Goal: Information Seeking & Learning: Learn about a topic

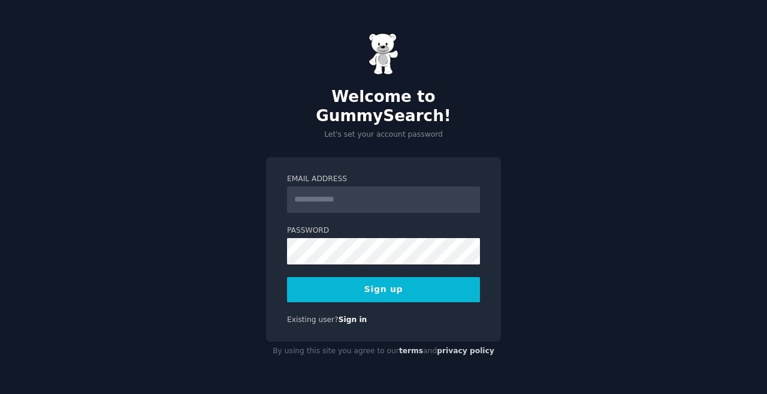
click at [304, 190] on input "Email Address" at bounding box center [383, 199] width 193 height 26
type input "**********"
click at [376, 280] on button "Sign up" at bounding box center [383, 289] width 193 height 25
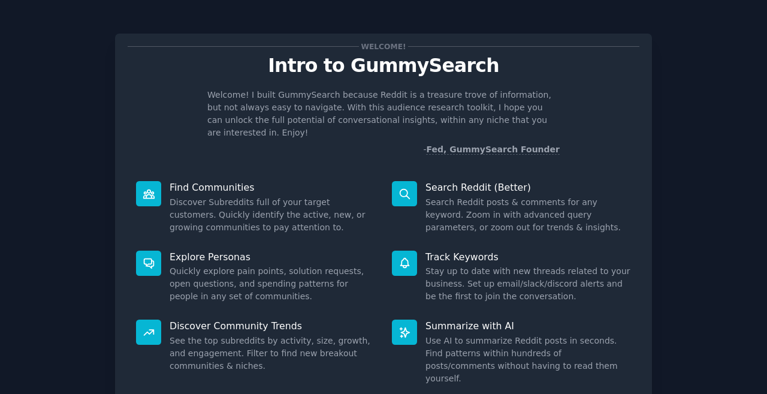
drag, startPoint x: 555, startPoint y: 128, endPoint x: 558, endPoint y: 143, distance: 16.0
click at [143, 188] on icon at bounding box center [149, 194] width 13 height 13
click at [146, 188] on icon at bounding box center [149, 194] width 13 height 13
click at [150, 188] on icon at bounding box center [149, 194] width 13 height 13
click at [147, 188] on icon at bounding box center [149, 194] width 13 height 13
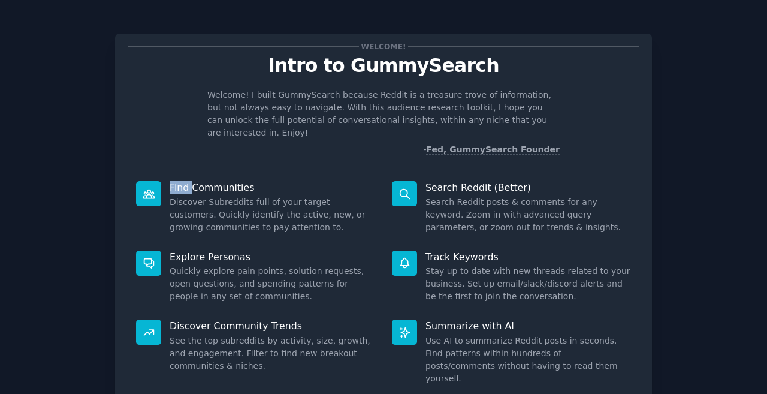
click at [147, 189] on icon at bounding box center [148, 193] width 11 height 8
click at [222, 181] on p "Find Communities" at bounding box center [273, 187] width 206 height 13
click at [144, 257] on icon at bounding box center [149, 263] width 13 height 13
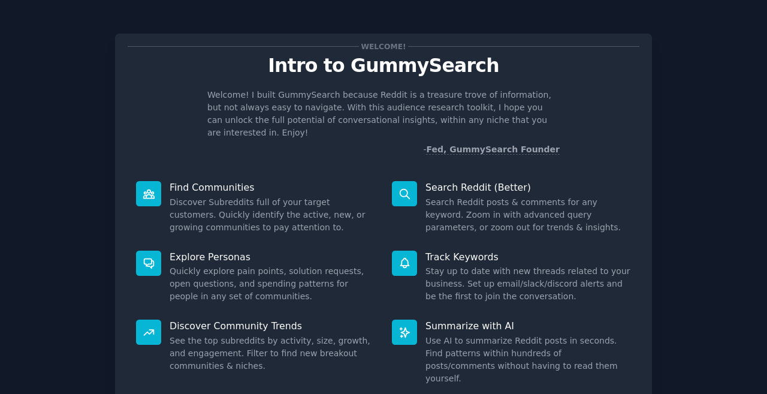
click at [215, 251] on p "Explore Personas" at bounding box center [273, 257] width 206 height 13
click at [667, 91] on div "Welcome! Intro to GummySearch Welcome! I built GummySearch because Reddit is a …" at bounding box center [384, 247] width 734 height 461
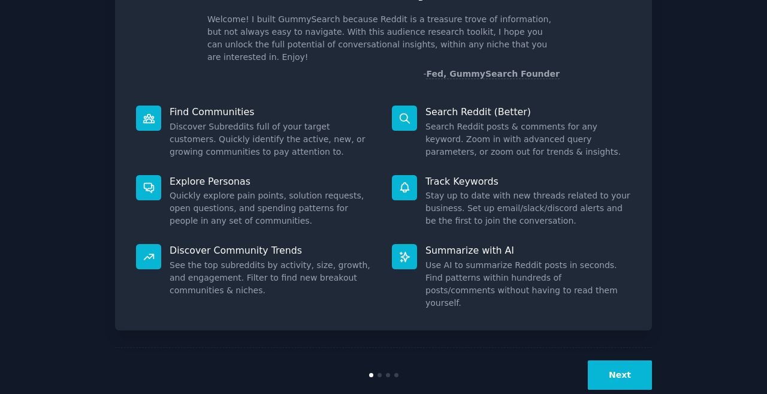
click at [619, 360] on button "Next" at bounding box center [620, 374] width 64 height 29
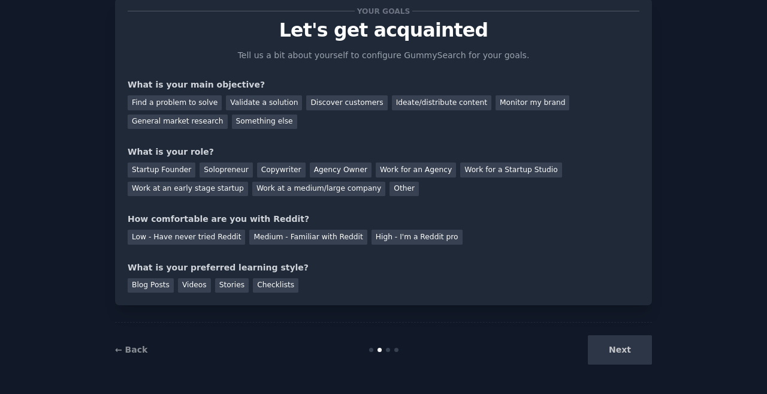
click at [628, 350] on div "Next" at bounding box center [562, 349] width 179 height 29
click at [623, 347] on div "Next" at bounding box center [562, 349] width 179 height 29
click at [620, 348] on div "Next" at bounding box center [562, 349] width 179 height 29
click at [619, 347] on div "Next" at bounding box center [562, 349] width 179 height 29
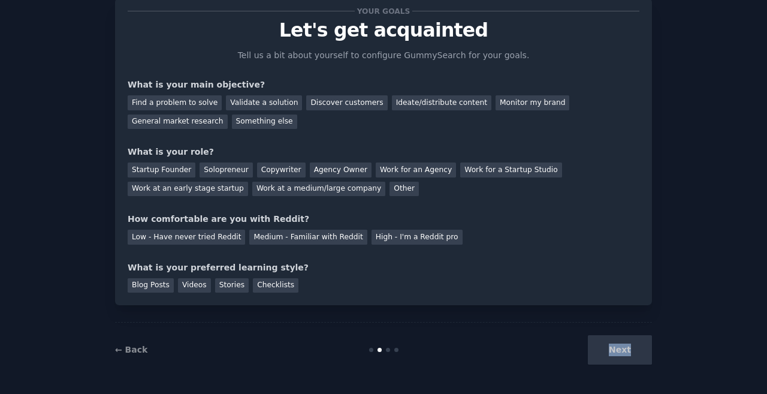
click at [618, 347] on div "Next" at bounding box center [562, 349] width 179 height 29
click at [126, 347] on link "← Back" at bounding box center [131, 350] width 32 height 10
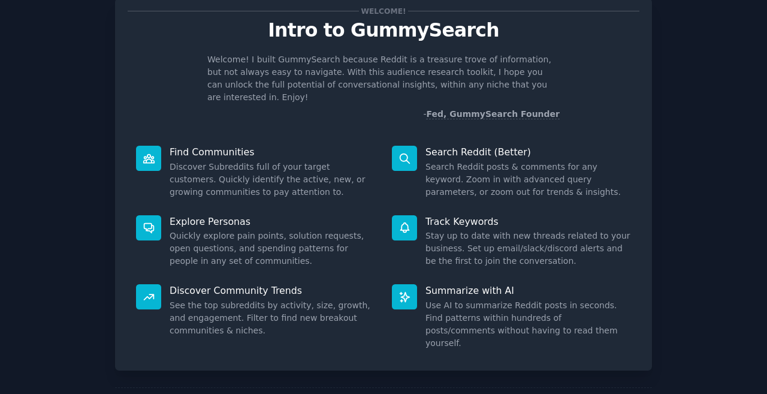
drag, startPoint x: 635, startPoint y: 234, endPoint x: 654, endPoint y: 221, distance: 22.8
click at [457, 284] on p "Summarize with AI" at bounding box center [529, 290] width 206 height 13
click at [201, 146] on p "Find Communities" at bounding box center [273, 152] width 206 height 13
click at [203, 146] on p "Find Communities" at bounding box center [273, 152] width 206 height 13
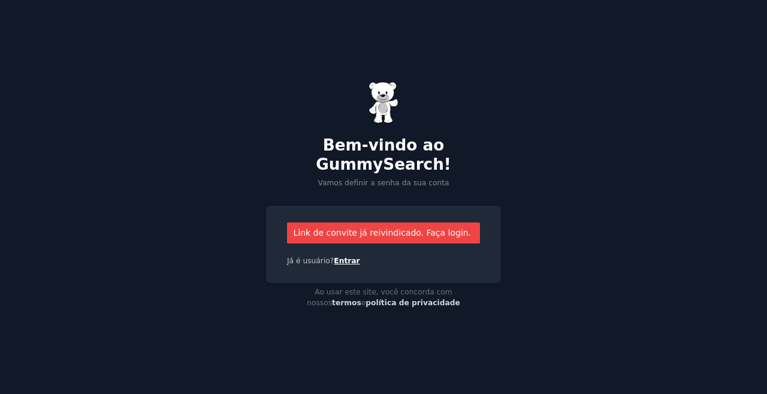
click at [342, 257] on font "Entrar" at bounding box center [347, 261] width 26 height 8
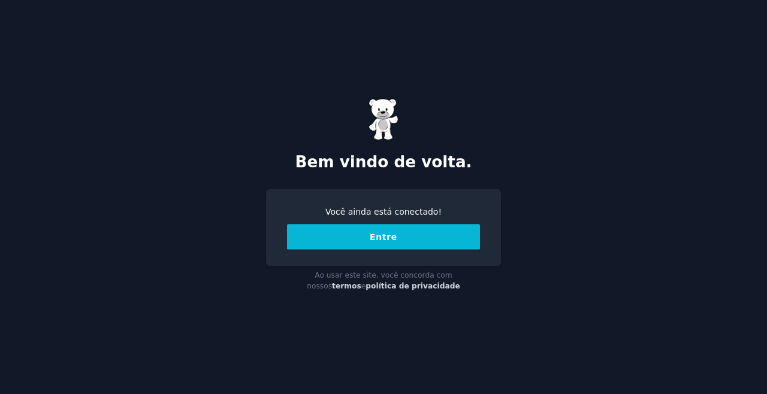
click at [378, 233] on font "Entre" at bounding box center [384, 237] width 28 height 10
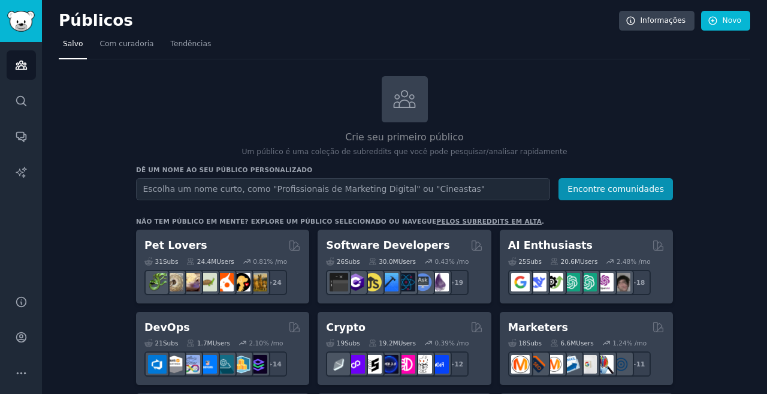
click at [153, 183] on input "text" at bounding box center [343, 189] width 414 height 22
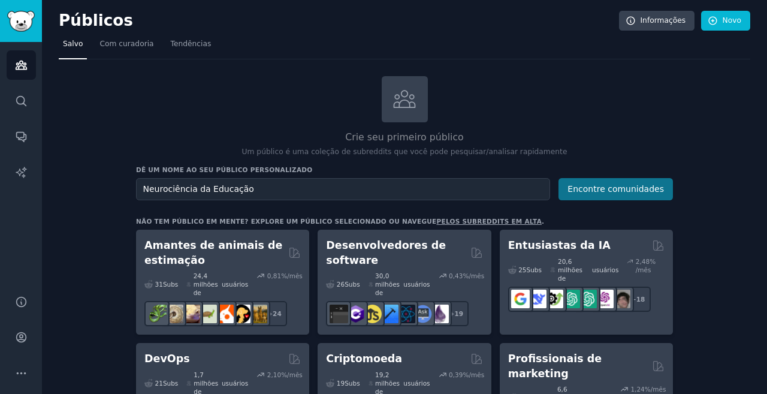
type input "Neurociência da Educação"
click at [641, 181] on button "Encontre comunidades" at bounding box center [616, 189] width 115 height 22
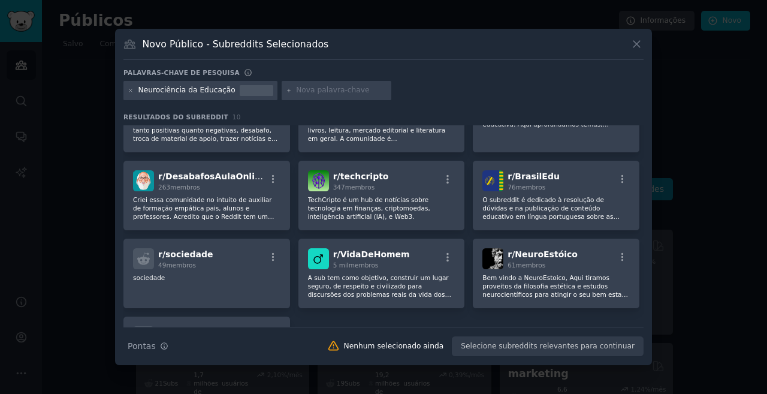
scroll to position [158, 0]
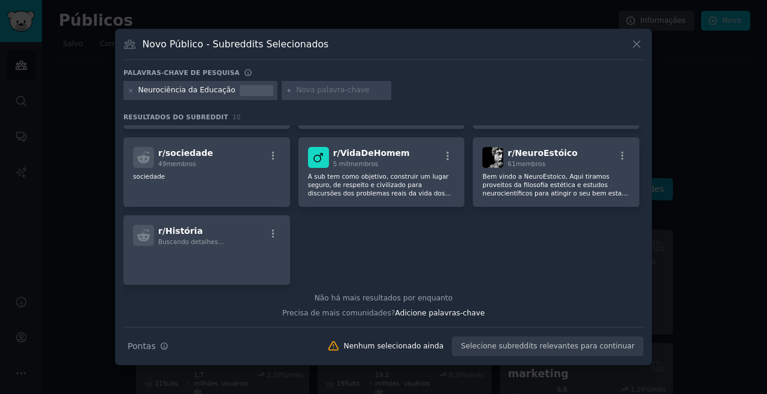
drag, startPoint x: 644, startPoint y: 276, endPoint x: 638, endPoint y: 195, distance: 81.2
click at [638, 195] on div "Novo Público - Subreddits Selecionados Palavras-chave de pesquisa Neurociência …" at bounding box center [383, 197] width 537 height 336
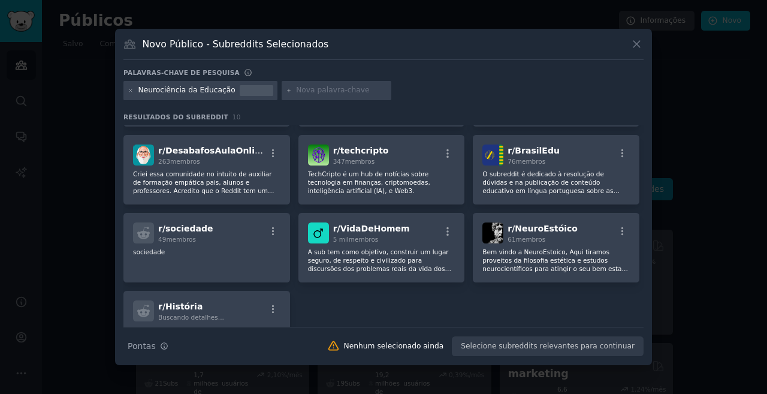
scroll to position [0, 0]
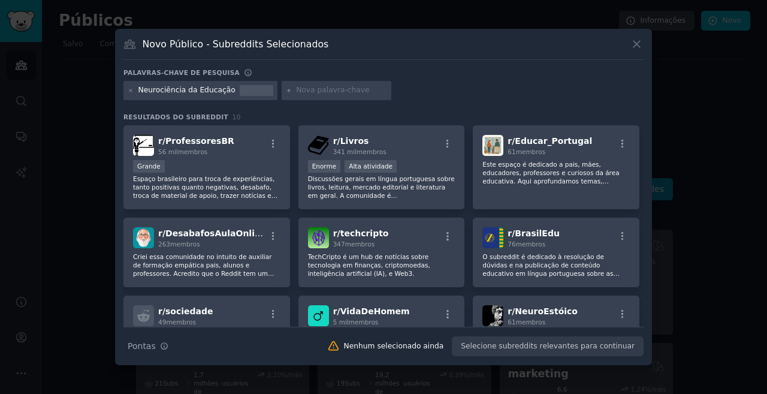
click at [219, 90] on font "Neurociência da Educação" at bounding box center [186, 90] width 97 height 8
click at [221, 89] on font "Neurociência da Educação" at bounding box center [186, 90] width 97 height 8
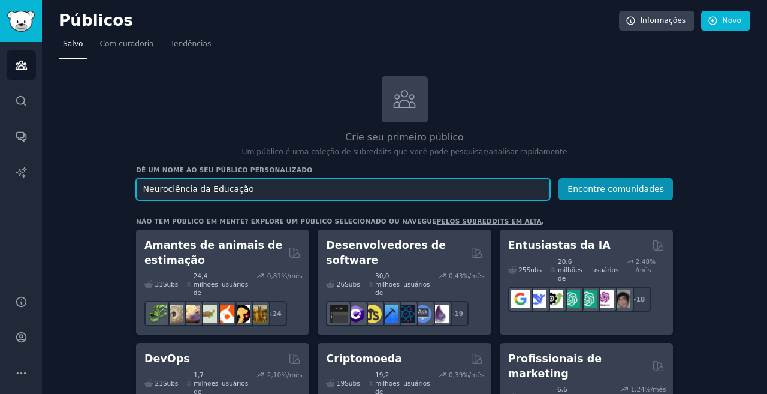
drag, startPoint x: 250, startPoint y: 189, endPoint x: 0, endPoint y: 183, distance: 250.1
click at [0, 183] on div "Públicos Procurar Conversas Relatórios de IA Ajuda Conta Mais Públicos Informaç…" at bounding box center [383, 197] width 767 height 394
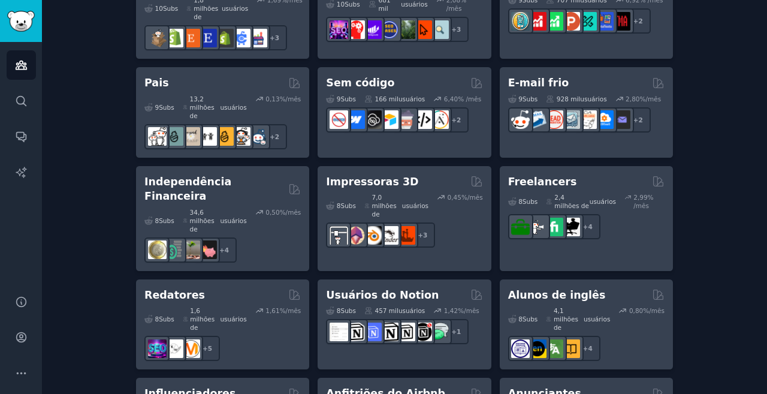
scroll to position [894, 0]
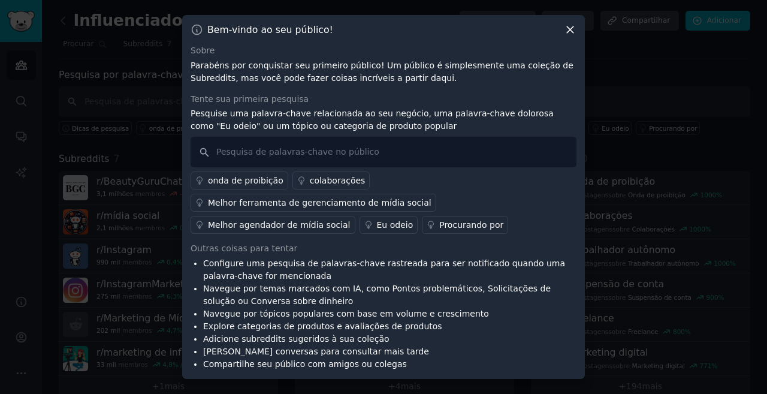
click at [567, 27] on icon at bounding box center [570, 30] width 7 height 7
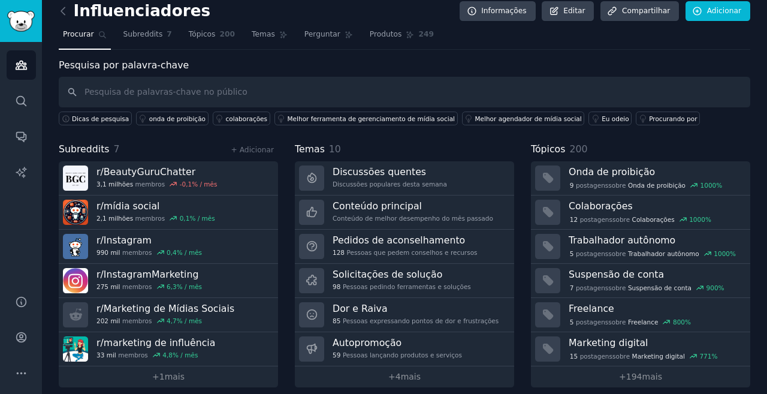
scroll to position [20, 0]
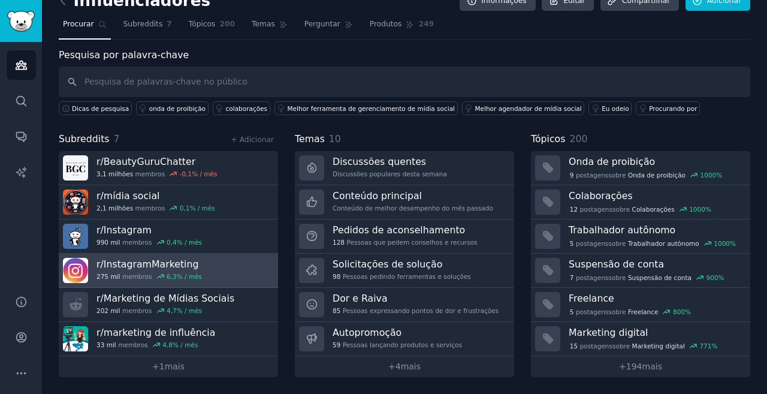
click at [136, 266] on font "InstagramMarketing" at bounding box center [151, 263] width 95 height 11
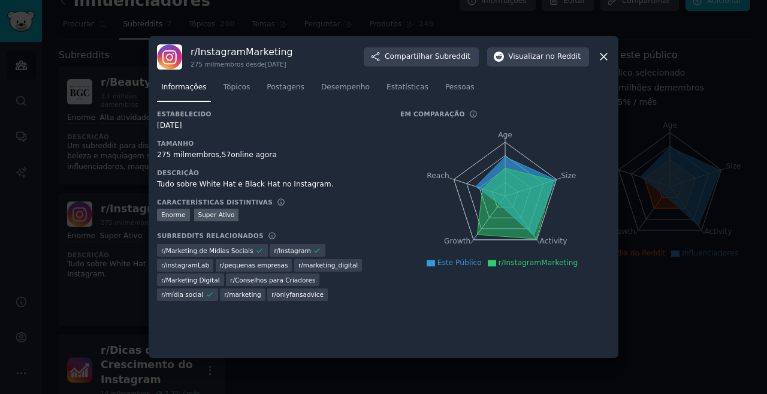
click at [607, 55] on icon at bounding box center [604, 56] width 13 height 13
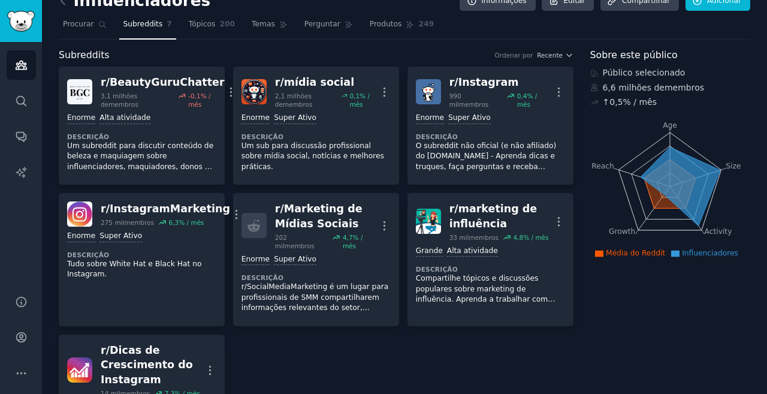
drag, startPoint x: 739, startPoint y: 265, endPoint x: 745, endPoint y: 273, distance: 10.7
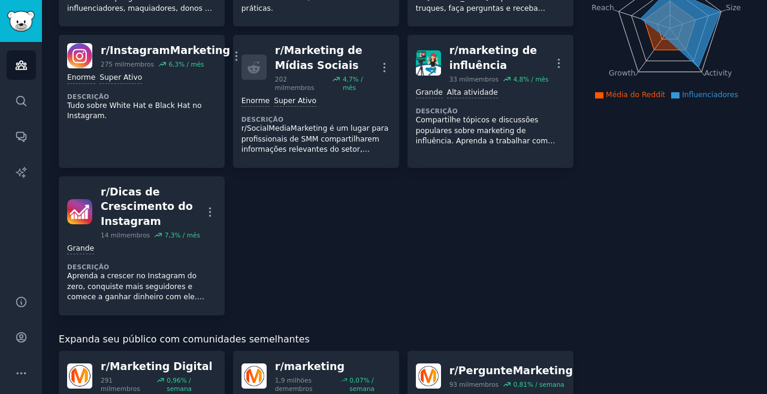
scroll to position [183, 0]
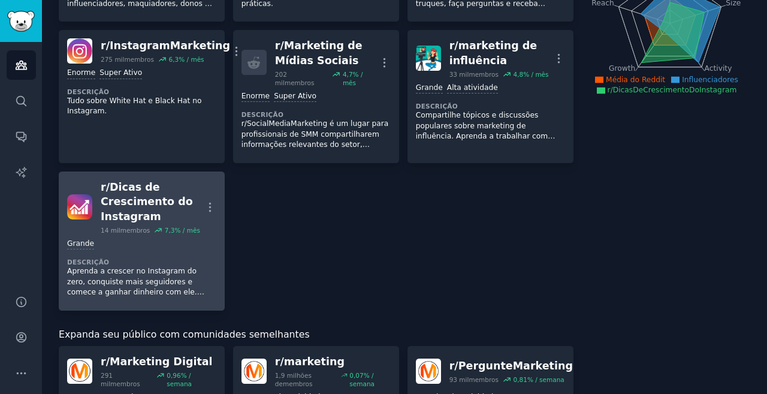
click at [137, 189] on font "Dicas de Crescimento do Instagram" at bounding box center [147, 201] width 92 height 41
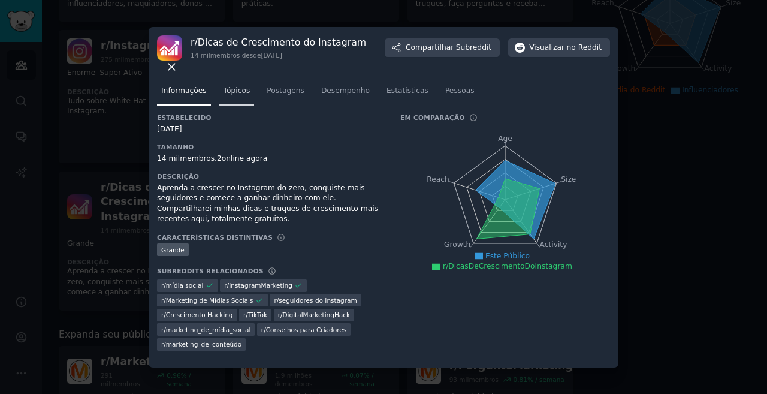
click at [225, 91] on font "Tópicos" at bounding box center [237, 90] width 27 height 8
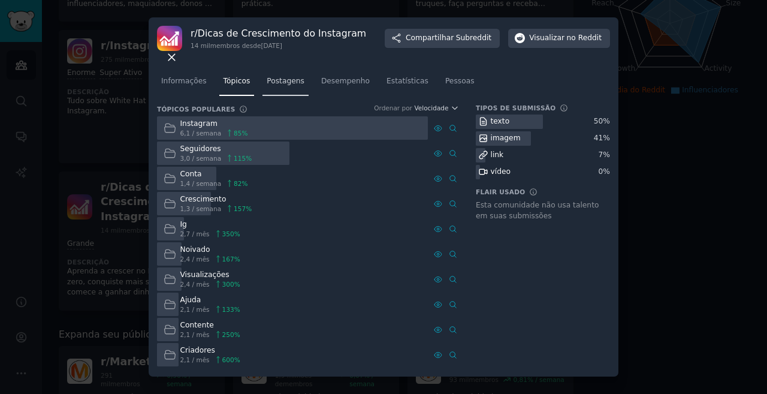
click at [281, 77] on font "Postagens" at bounding box center [286, 81] width 38 height 8
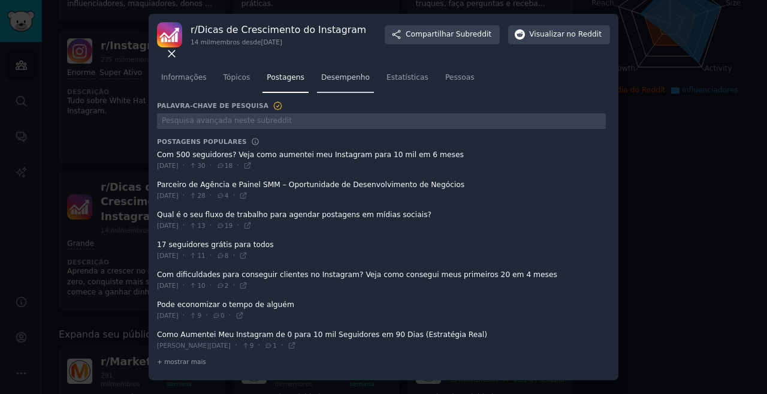
click at [338, 73] on font "Desempenho" at bounding box center [345, 77] width 49 height 8
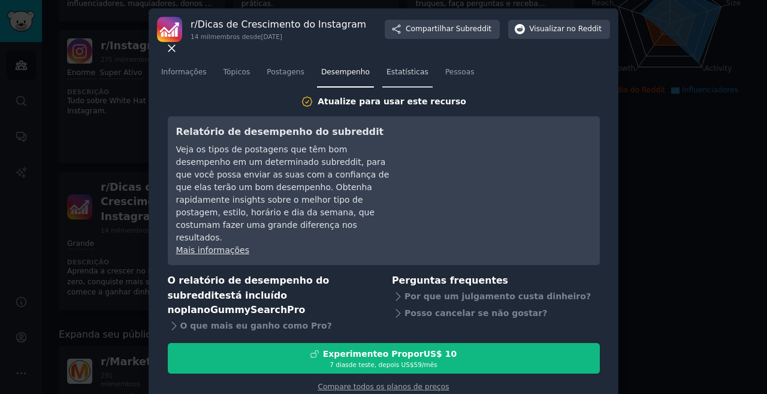
click at [387, 75] on font "Estatísticas" at bounding box center [408, 72] width 42 height 8
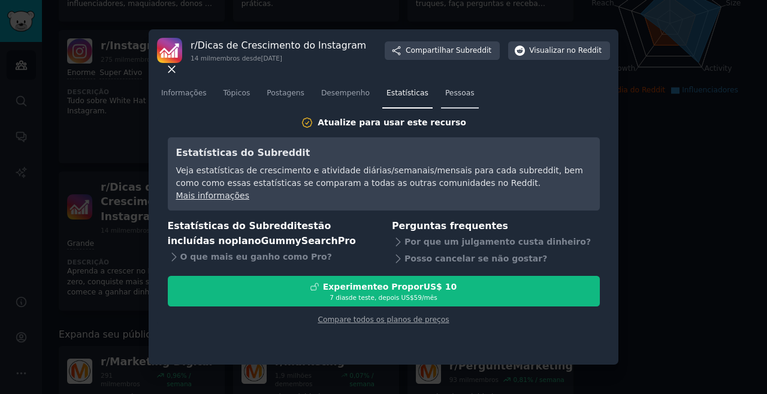
click at [445, 89] on font "Pessoas" at bounding box center [459, 93] width 29 height 8
click at [178, 63] on icon at bounding box center [171, 69] width 13 height 13
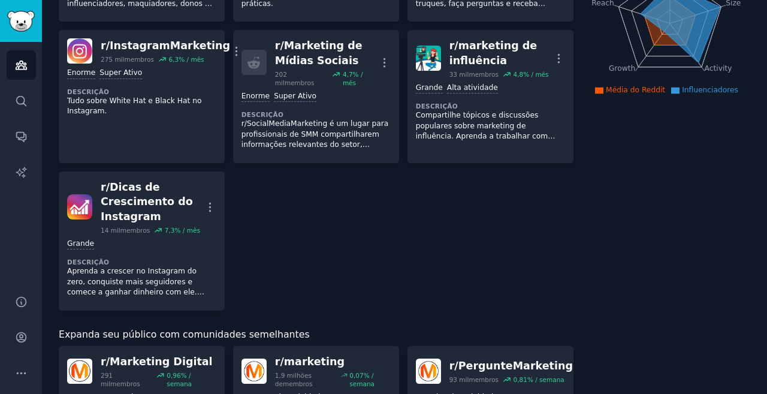
drag, startPoint x: 691, startPoint y: 260, endPoint x: 688, endPoint y: 239, distance: 21.2
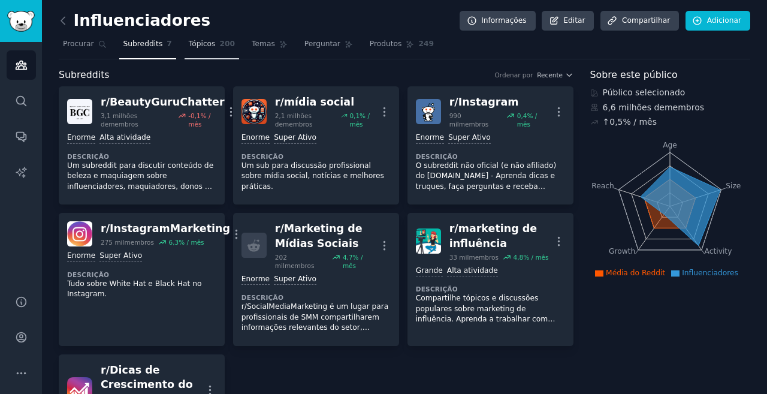
click at [194, 40] on link "Tópicos 200" at bounding box center [212, 47] width 55 height 25
click at [194, 40] on font "Tópicos" at bounding box center [202, 44] width 27 height 8
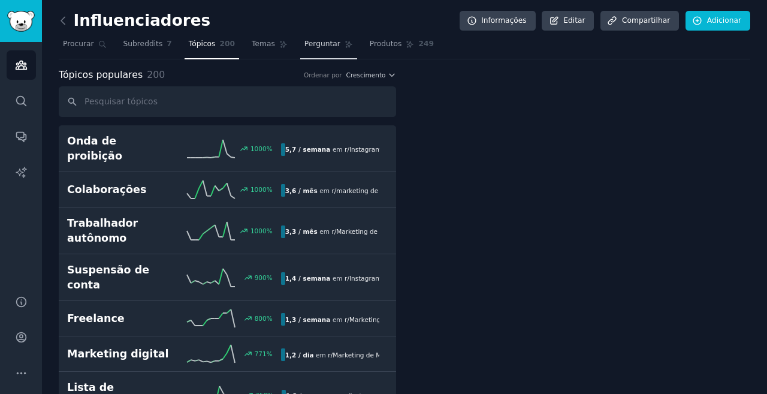
click at [309, 44] on font "Perguntar" at bounding box center [323, 44] width 36 height 8
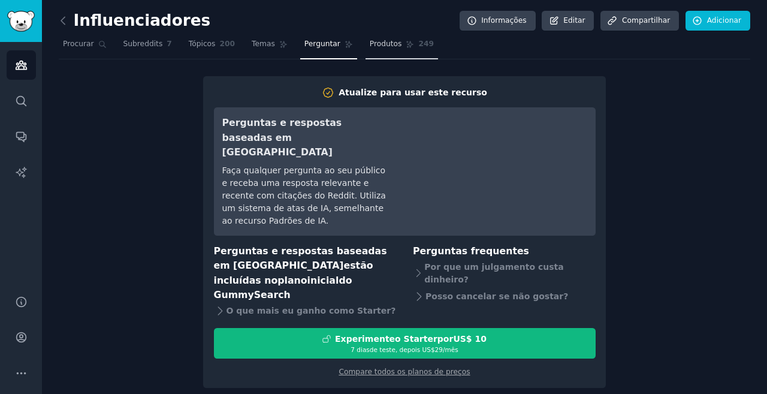
click at [370, 46] on font "Produtos" at bounding box center [386, 44] width 32 height 8
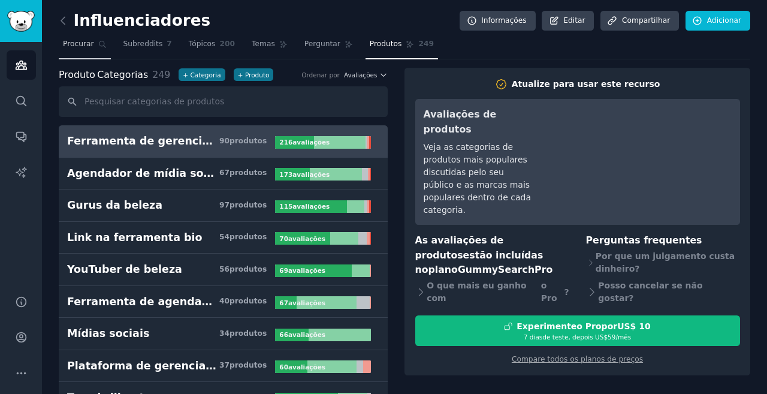
click at [72, 47] on font "Procurar" at bounding box center [78, 44] width 31 height 8
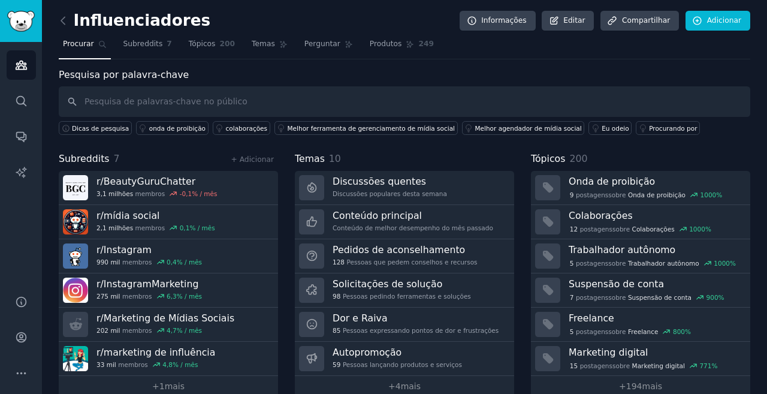
click at [757, 89] on div "Influenciadores Informações Editar Compartilhar Adicionar Procurar Subreddits 7…" at bounding box center [404, 207] width 725 height 414
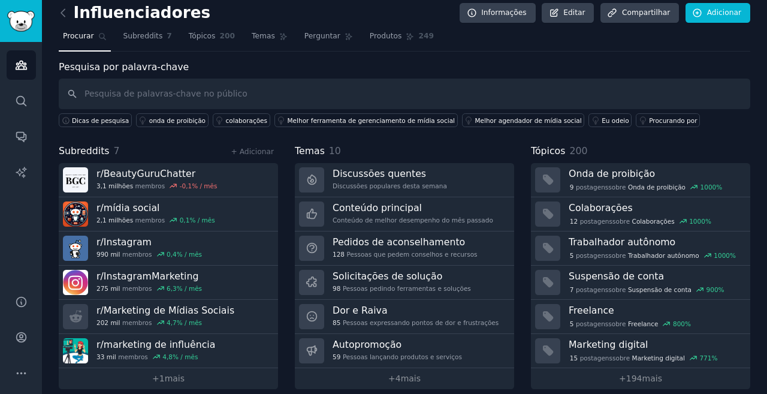
scroll to position [20, 0]
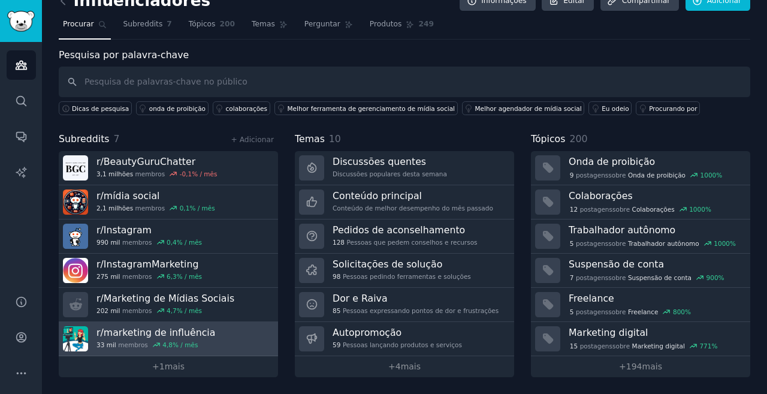
click at [137, 333] on font "marketing de influência" at bounding box center [160, 332] width 112 height 11
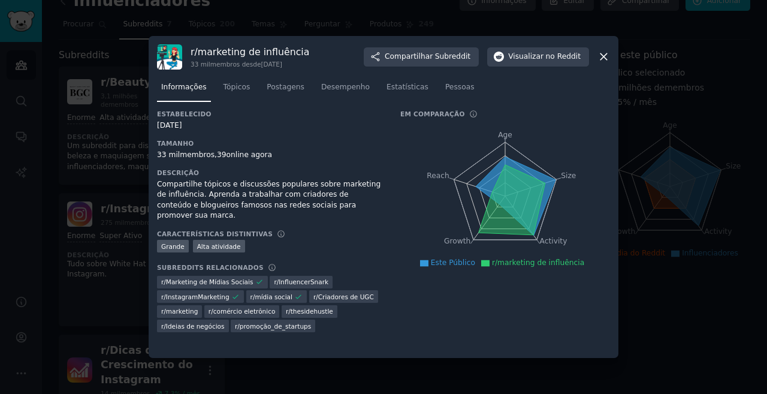
click at [597, 53] on div "r/ marketing de influência 33 mil membros desde 21/09/2015 Compartilhar Subredd…" at bounding box center [383, 56] width 453 height 25
click at [597, 54] on div "r/ marketing de influência 33 mil membros desde 21/09/2015 Compartilhar Subredd…" at bounding box center [383, 56] width 453 height 25
click at [603, 53] on icon at bounding box center [604, 56] width 13 height 13
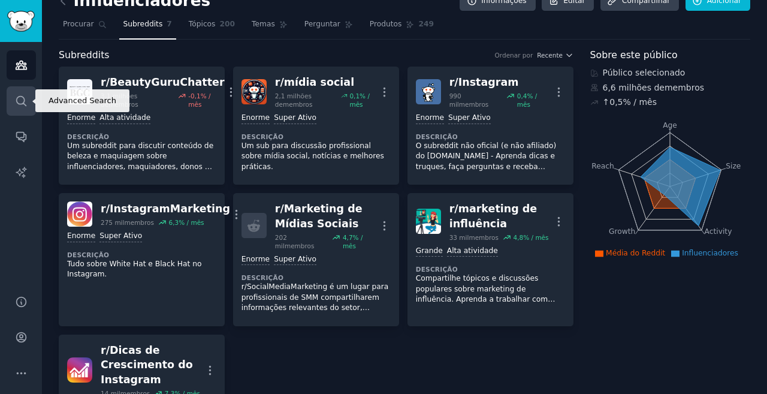
click at [19, 101] on icon "Barra lateral" at bounding box center [21, 101] width 13 height 13
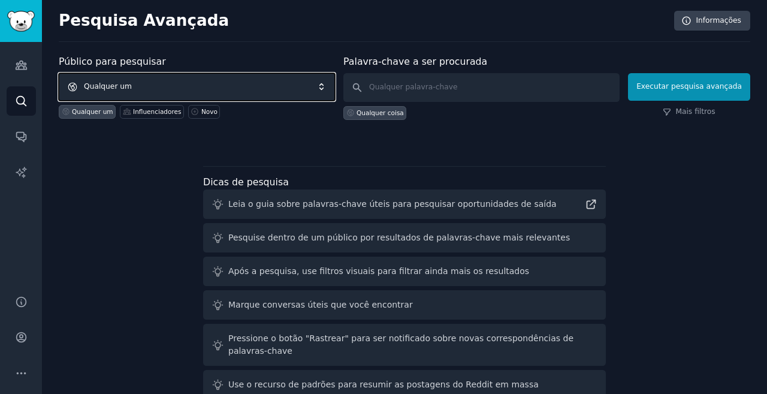
click at [96, 84] on font "Qualquer um" at bounding box center [108, 86] width 48 height 8
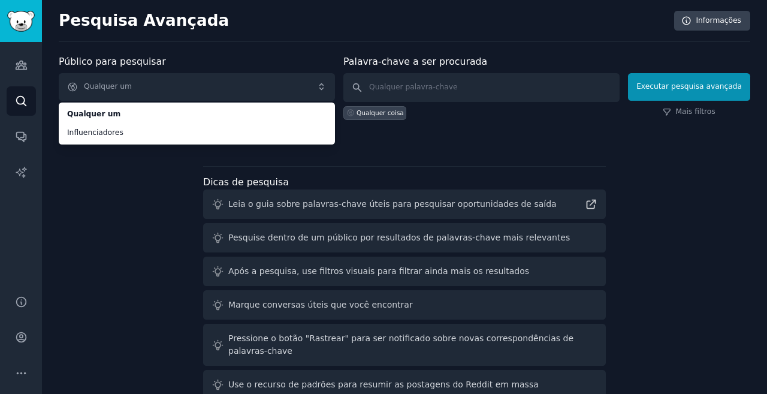
drag, startPoint x: 131, startPoint y: 70, endPoint x: 194, endPoint y: 74, distance: 63.6
click at [131, 70] on div "Público para pesquisar Qualquer um Qualquer um Influenciadores Qualquer um Infl…" at bounding box center [197, 87] width 276 height 65
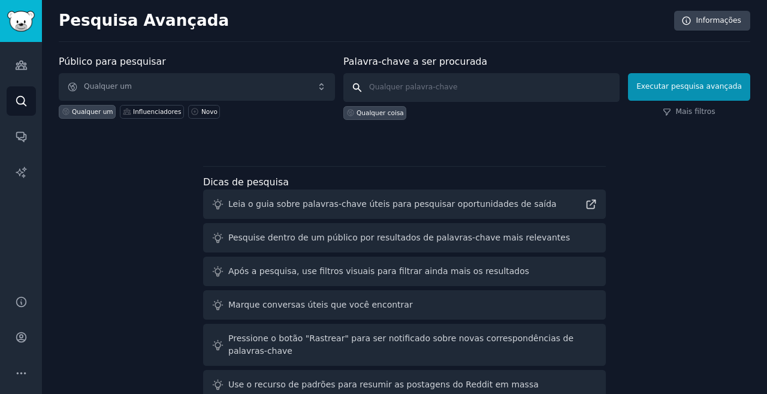
click at [406, 87] on input "text" at bounding box center [482, 87] width 276 height 29
type input "pet"
click button "Executar pesquisa avançada" at bounding box center [689, 87] width 122 height 28
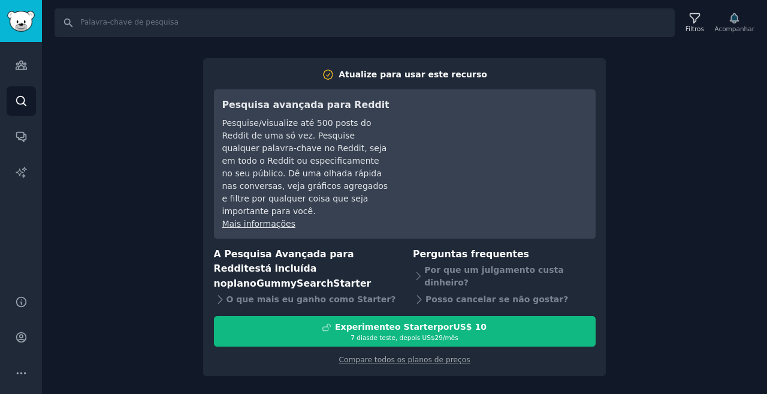
click at [96, 77] on div "Procurar Filtros Acompanhar Atualize para usar este recurso Pesquisa avançada p…" at bounding box center [404, 197] width 725 height 394
click at [119, 125] on div "Procurar Filtros Acompanhar Atualize para usar este recurso Pesquisa avançada p…" at bounding box center [404, 197] width 725 height 394
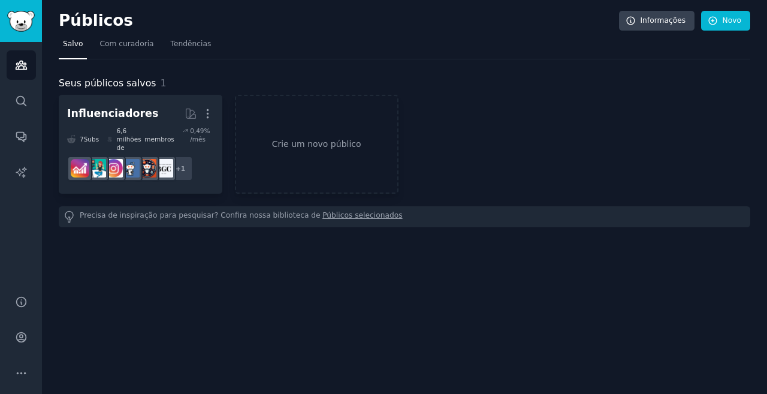
click at [619, 77] on div "Seus públicos salvos 1" at bounding box center [405, 83] width 692 height 15
click at [723, 19] on font "Novo" at bounding box center [732, 20] width 19 height 8
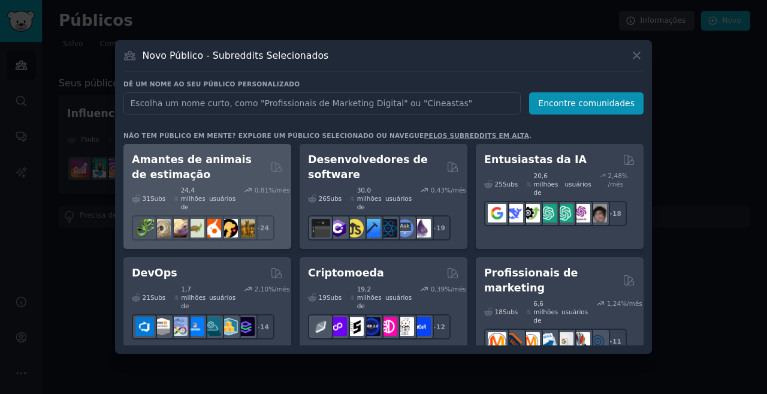
click at [171, 161] on font "Amantes de animais de estimação" at bounding box center [192, 166] width 120 height 27
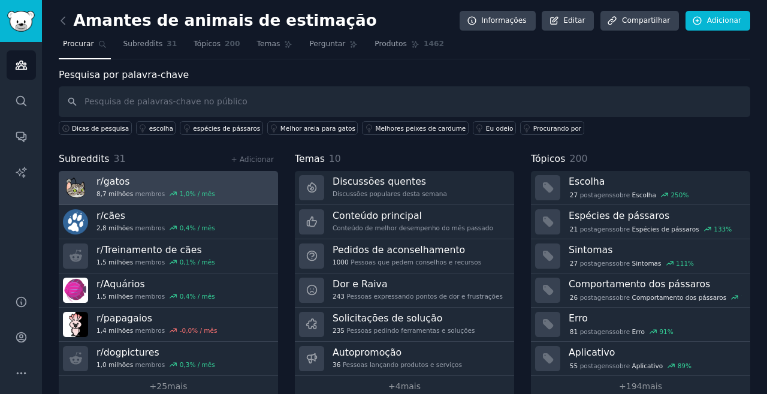
click at [122, 179] on font "gatos" at bounding box center [117, 181] width 26 height 11
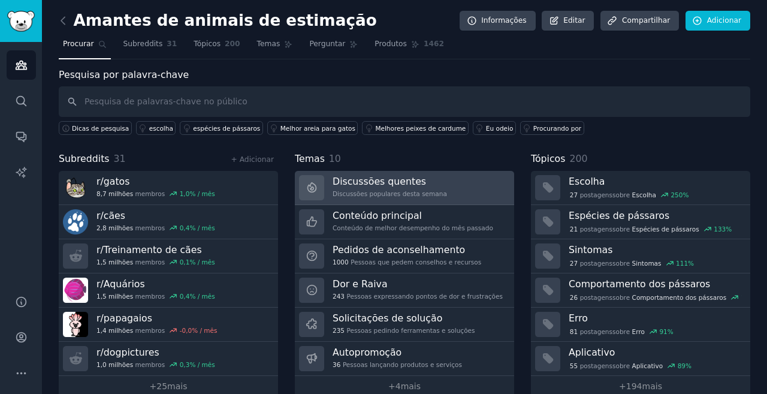
click at [364, 186] on font "Discussões quentes" at bounding box center [380, 181] width 94 height 11
